Goal: Information Seeking & Learning: Learn about a topic

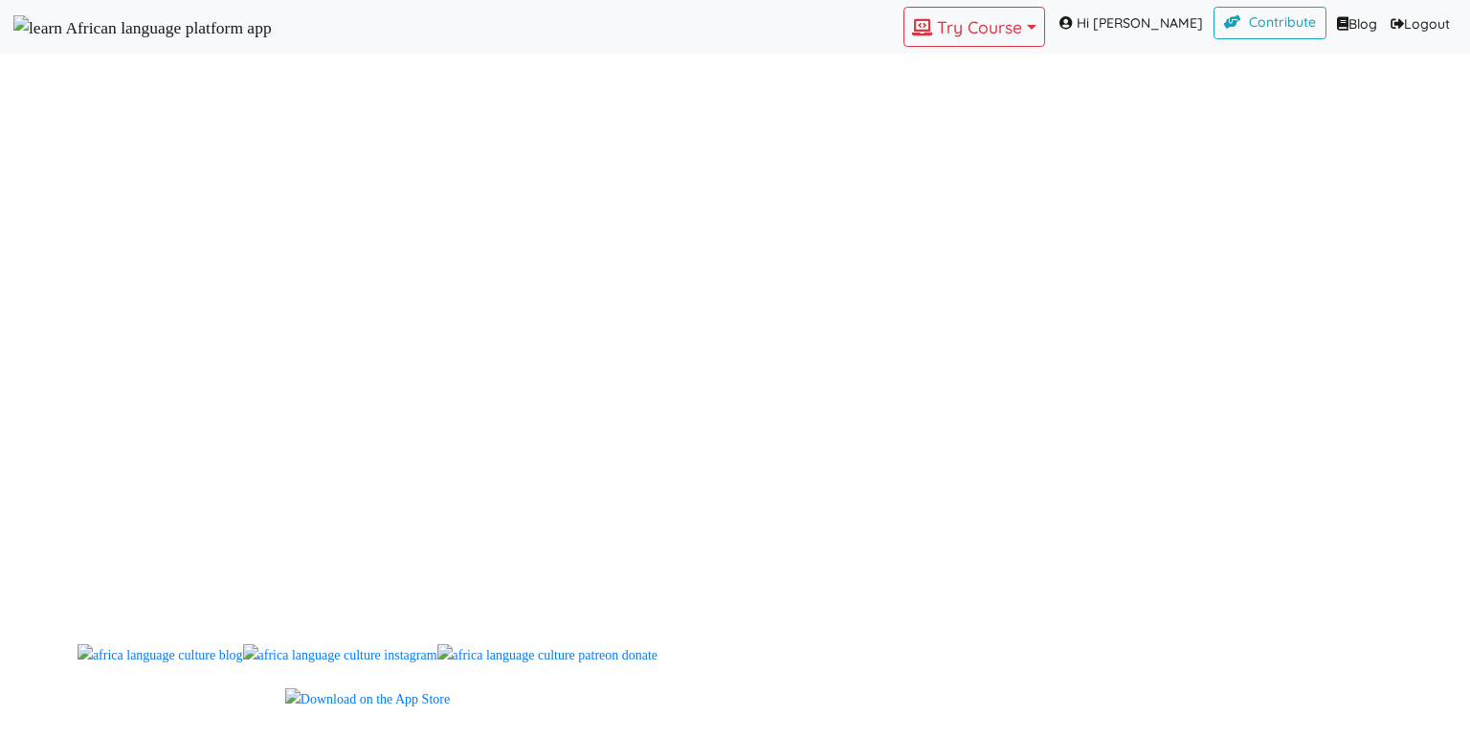
scroll to position [1637, 0]
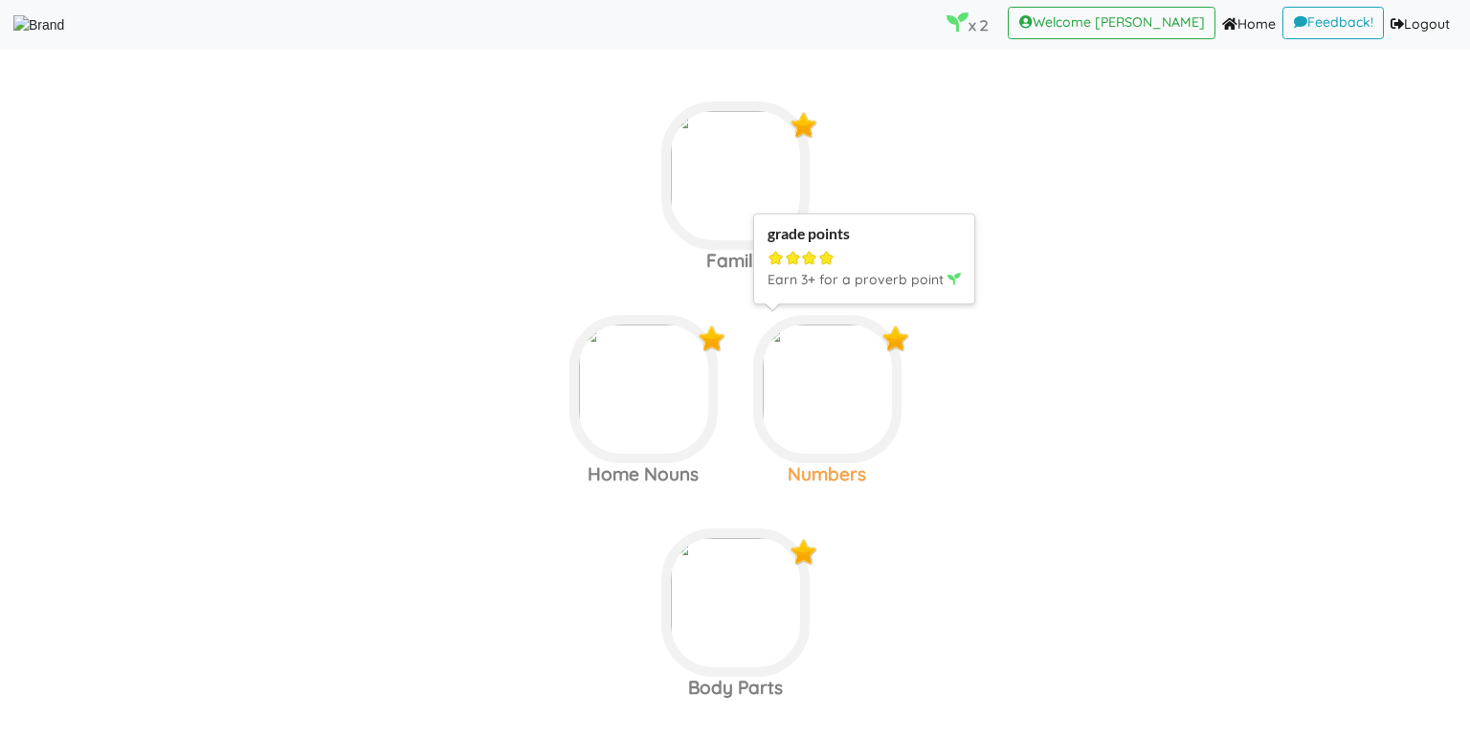
click at [810, 250] on img at bounding box center [736, 175] width 148 height 148
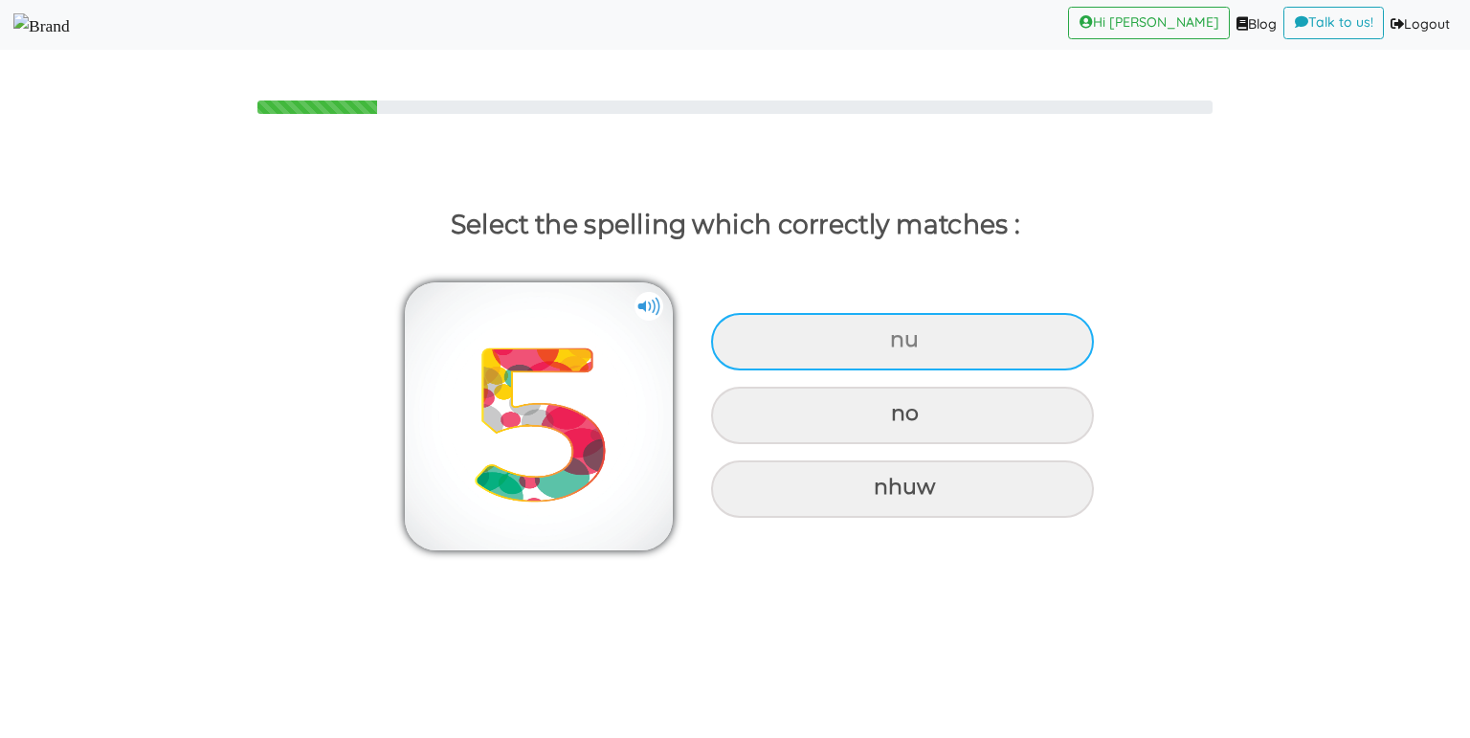
click at [794, 342] on div "nu" at bounding box center [902, 341] width 383 height 57
click at [886, 342] on input "nu" at bounding box center [892, 340] width 12 height 12
radio input "true"
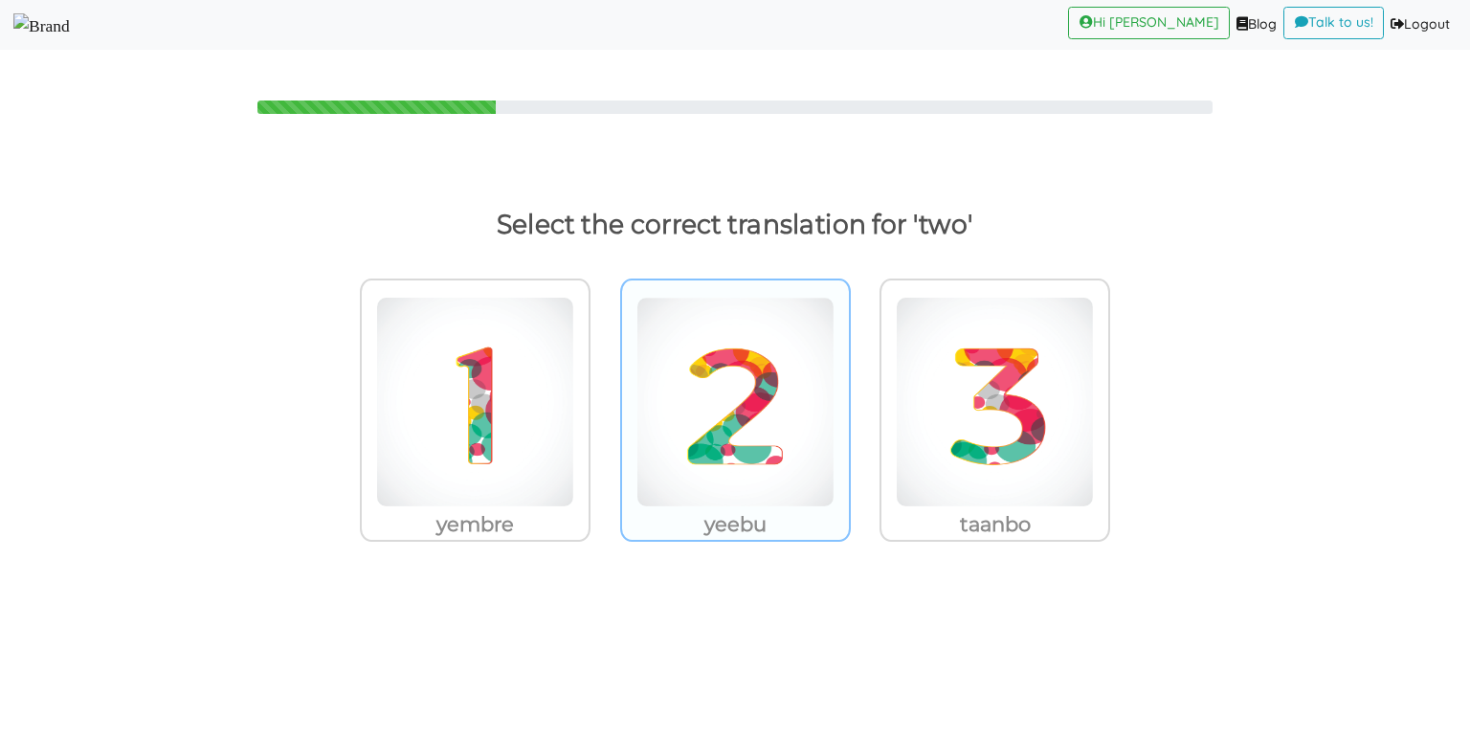
click at [574, 376] on img at bounding box center [475, 402] width 198 height 211
click at [603, 383] on input "yeebu" at bounding box center [596, 390] width 14 height 14
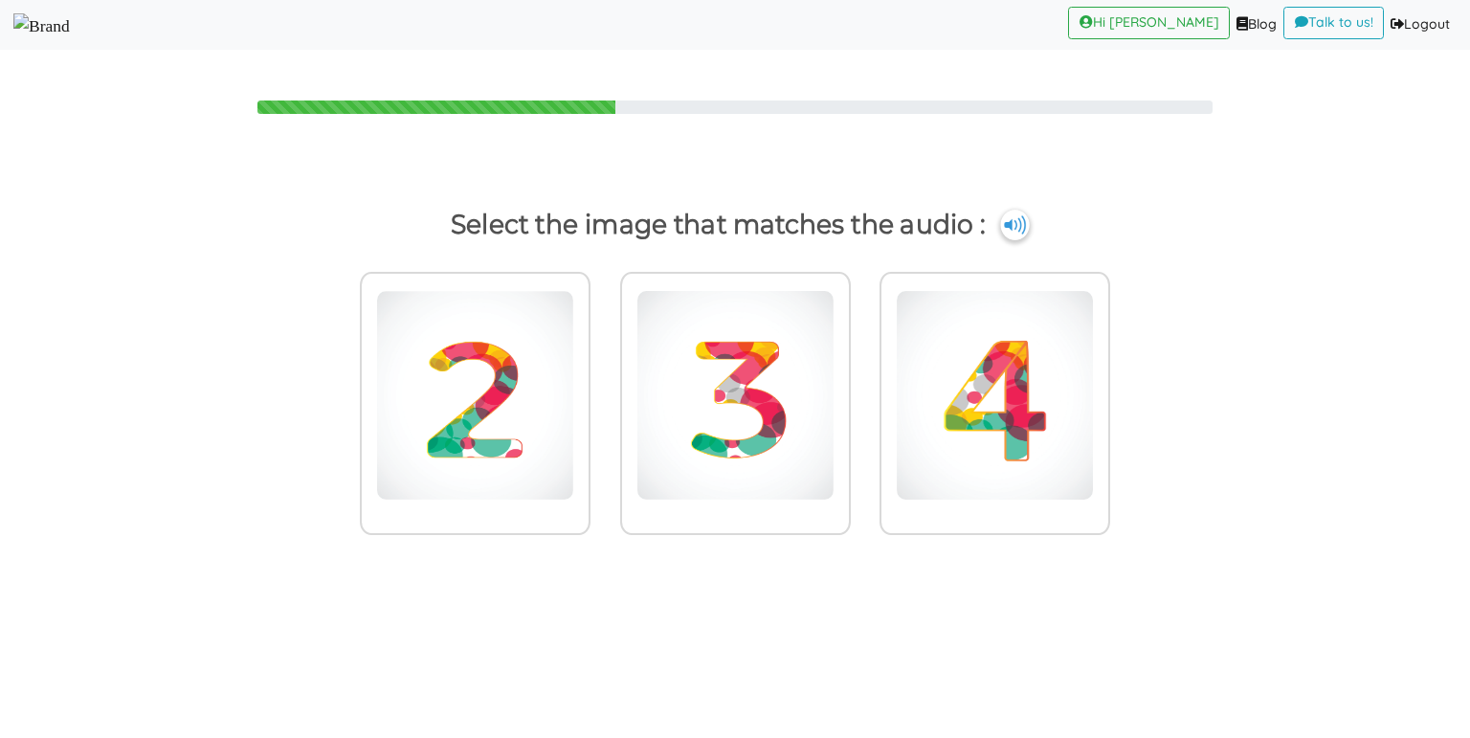
click at [1000, 234] on p "Select the image that matches the audio :" at bounding box center [734, 225] width 1397 height 46
click at [1010, 228] on img at bounding box center [1014, 225] width 29 height 31
